Goal: Book appointment/travel/reservation

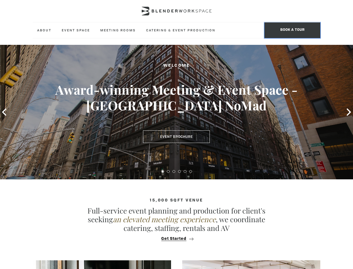
click at [293, 30] on span "BOOK A TOUR" at bounding box center [293, 30] width 56 height 16
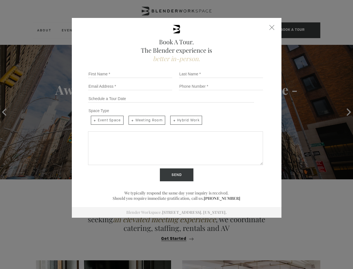
click at [4, 112] on div "Book A Tour. The Blender experience is better in-person. Team Size 1 2 3 4 5 6 …" at bounding box center [176, 134] width 353 height 269
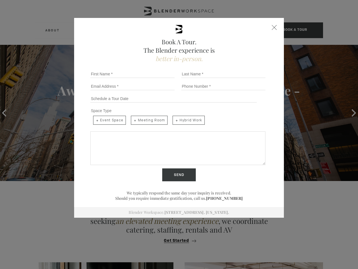
click at [349, 112] on div "Book A Tour. The Blender experience is better in-person. Team Size 1 2 3 4 5 6 …" at bounding box center [179, 134] width 358 height 269
click at [163, 171] on input "Send" at bounding box center [179, 174] width 34 height 13
click label "Please complete all required fields."
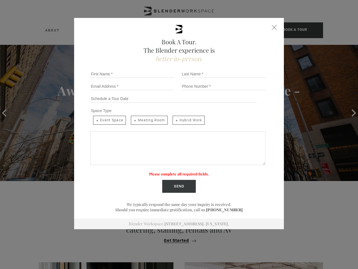
click at [174, 171] on label "Please complete all required fields." at bounding box center [179, 173] width 60 height 5
click at [180, 171] on label "Please complete all required fields." at bounding box center [179, 173] width 60 height 5
click at [185, 171] on label "Please complete all required fields." at bounding box center [179, 173] width 60 height 5
click at [191, 171] on label "Please complete all required fields." at bounding box center [179, 173] width 60 height 5
click at [177, 238] on div "Book A Tour. The Blender experience is better in-person. Team Size 1 2 3 4 5 6 …" at bounding box center [179, 134] width 358 height 269
